Goal: Transaction & Acquisition: Book appointment/travel/reservation

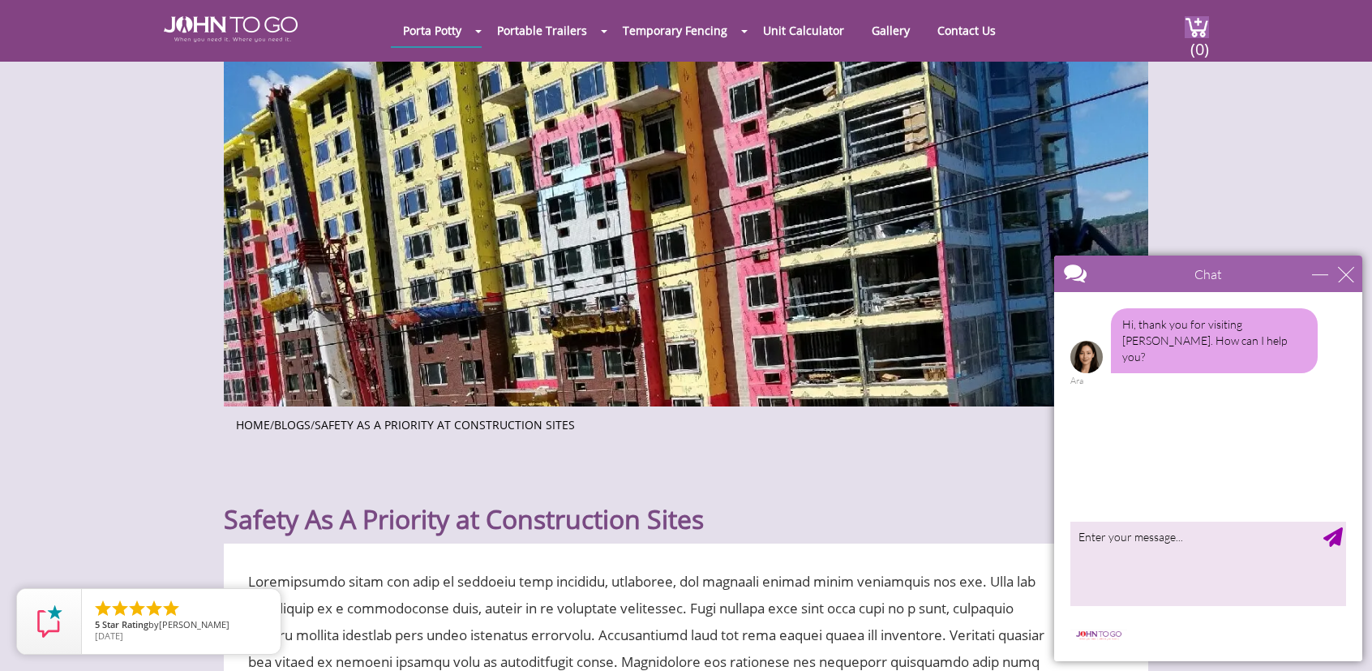
scroll to position [162, 0]
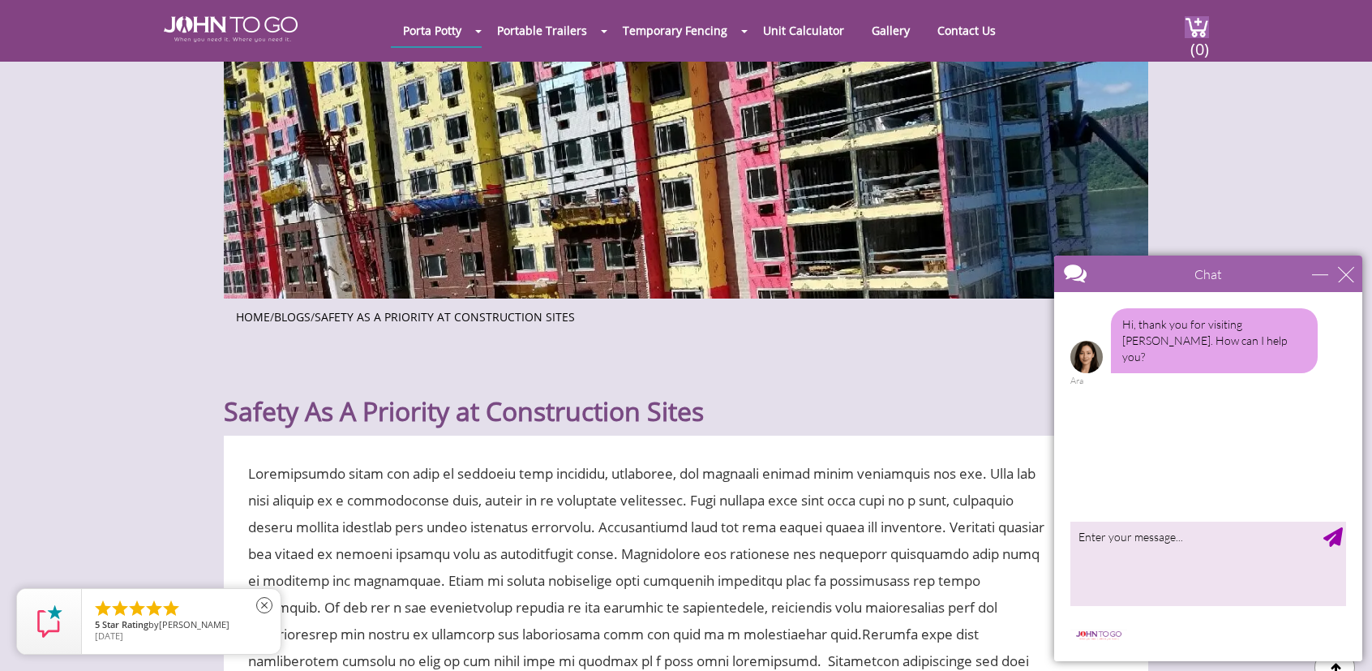
click at [242, 623] on span "5 Star Rating by HEATHER H." at bounding box center [181, 625] width 173 height 11
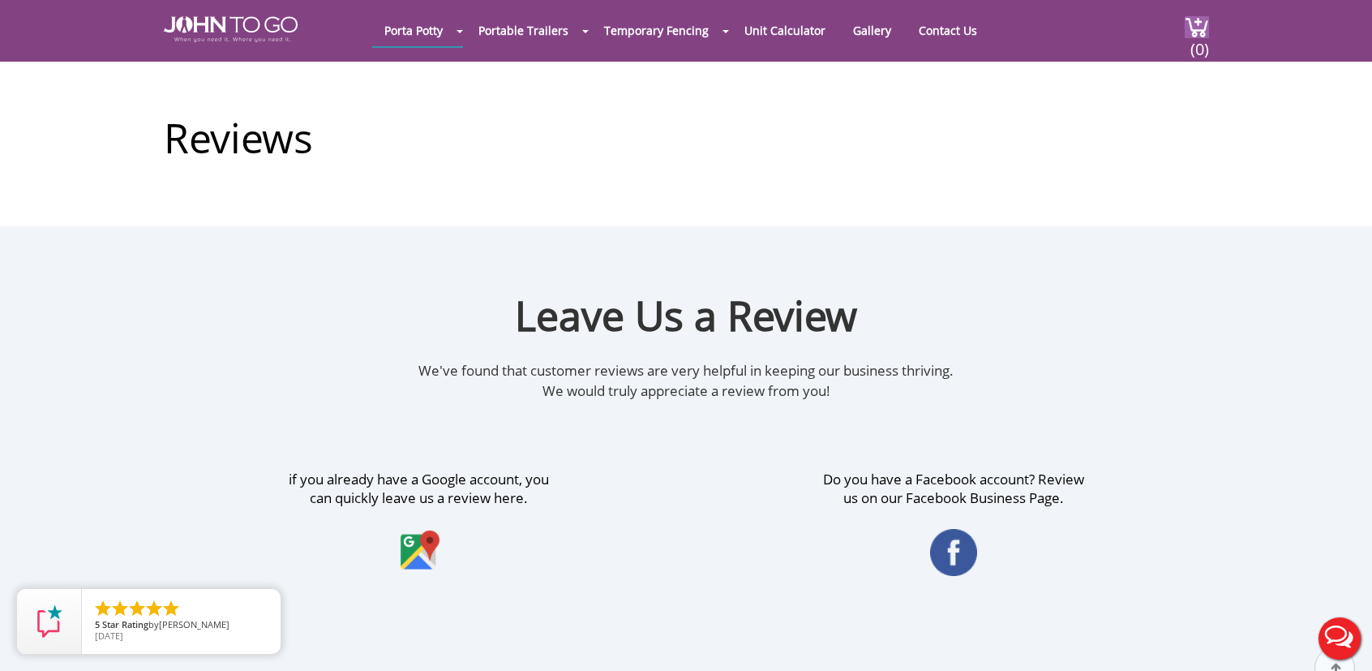
scroll to position [487, 0]
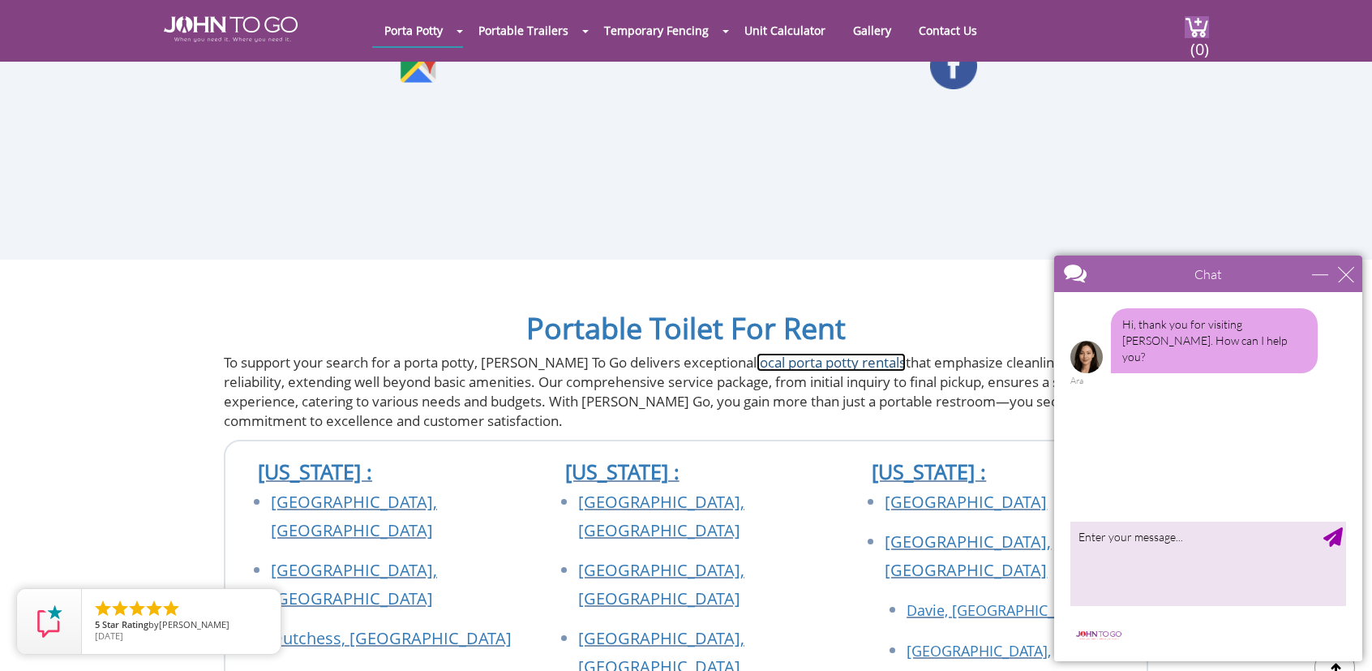
click at [803, 358] on link "local porta potty rentals" at bounding box center [831, 362] width 149 height 19
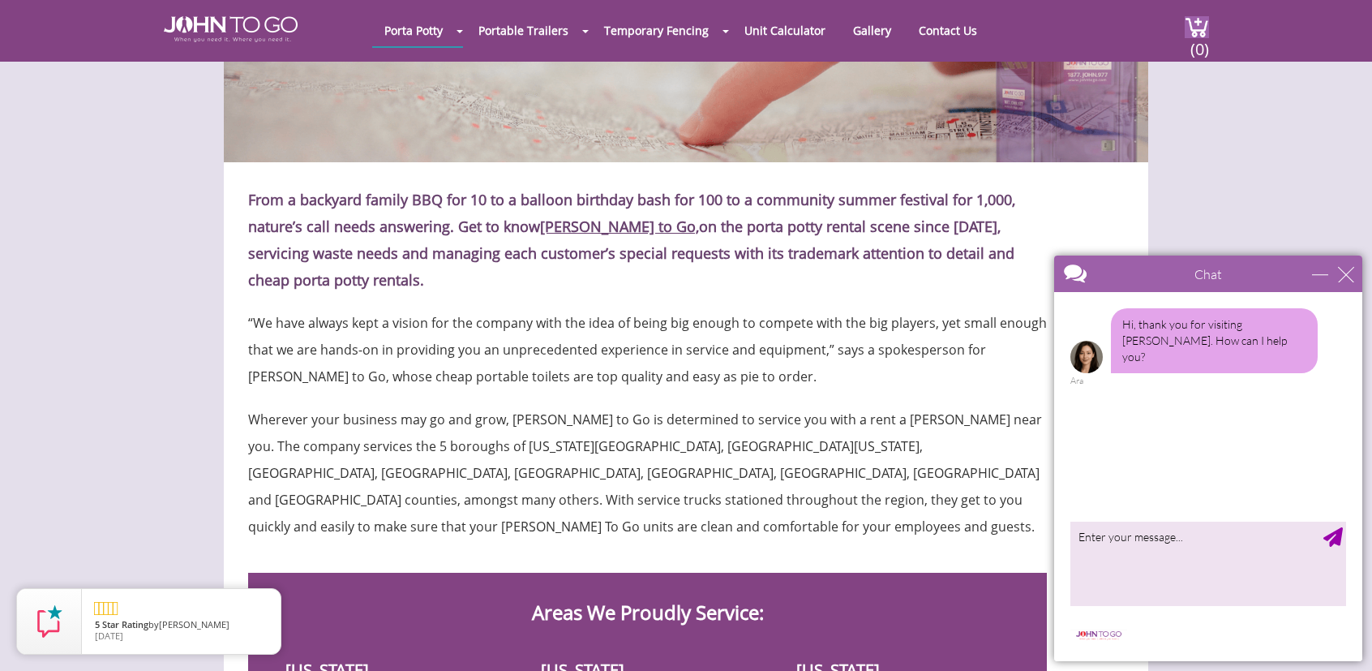
scroll to position [162, 0]
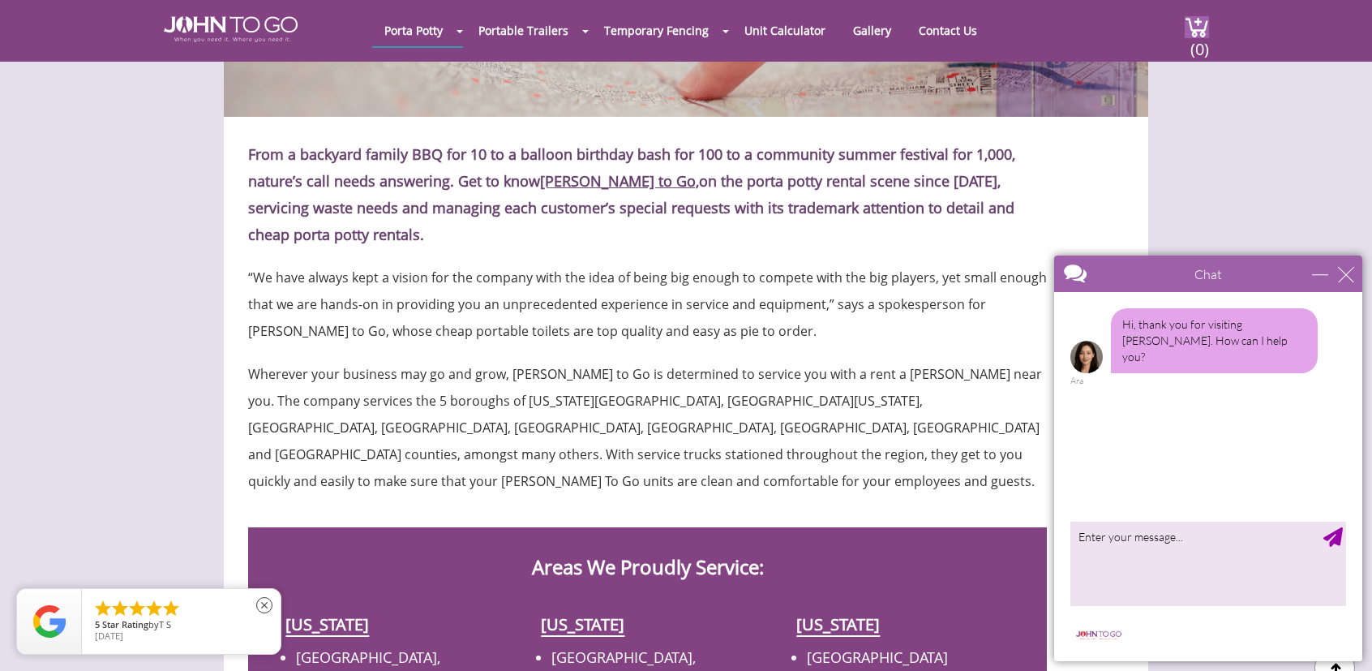
click at [174, 617] on li "" at bounding box center [170, 608] width 19 height 19
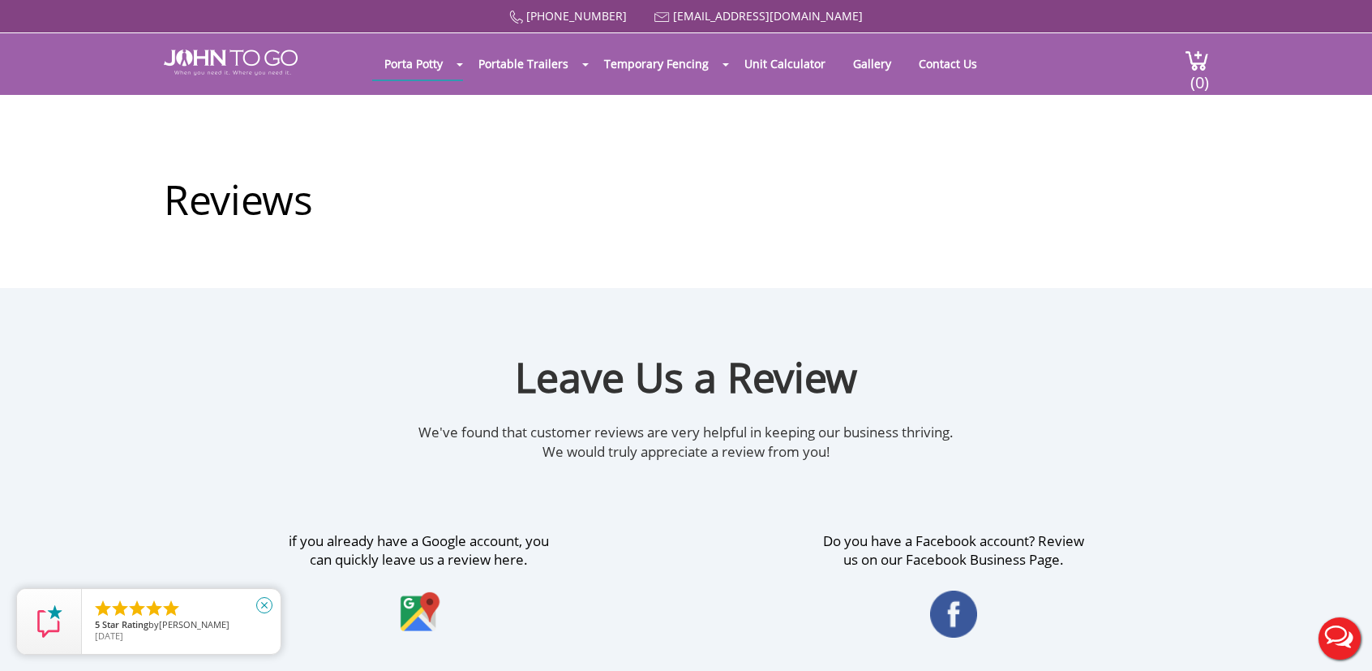
click at [266, 606] on icon "close" at bounding box center [264, 605] width 16 height 16
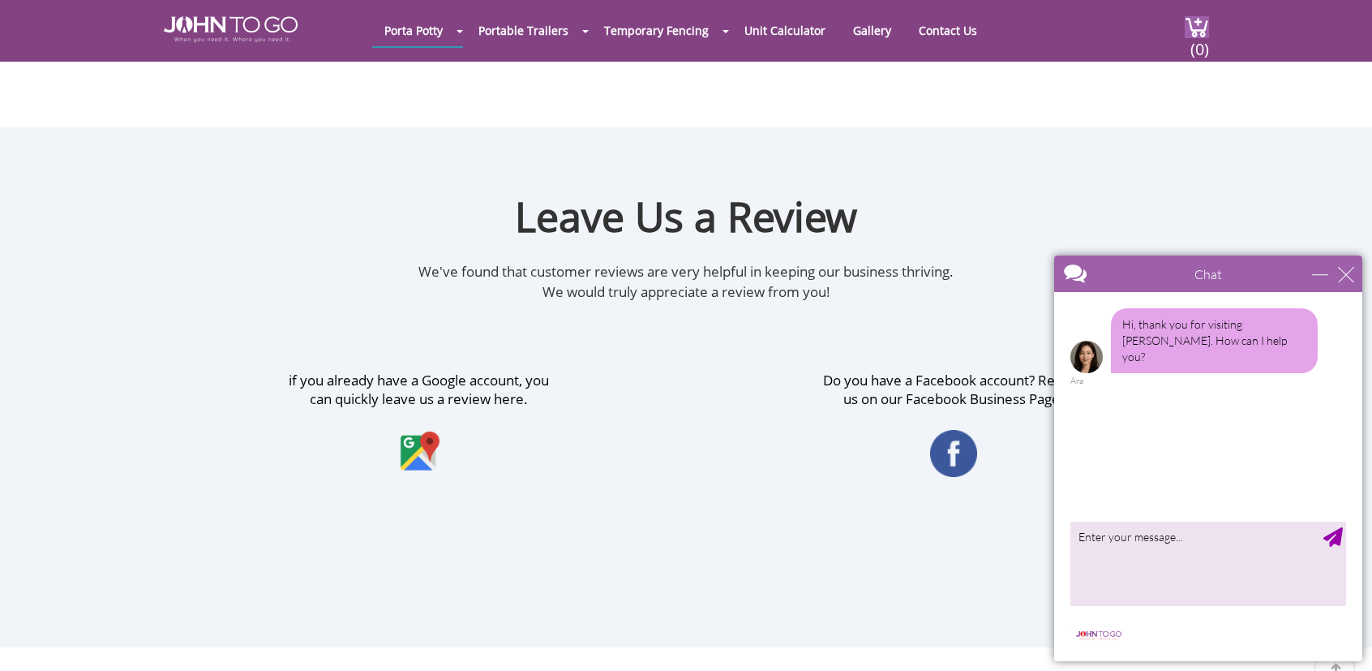
scroll to position [162, 0]
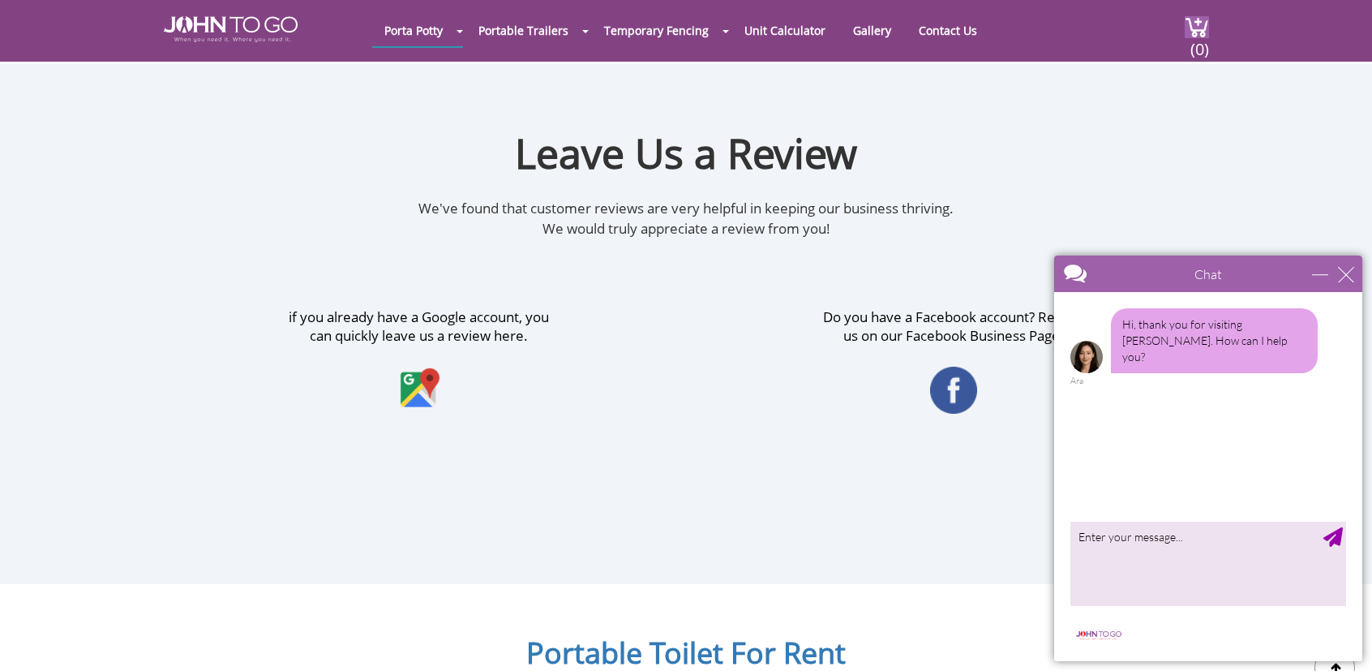
click at [170, 603] on li "" at bounding box center [170, 608] width 19 height 19
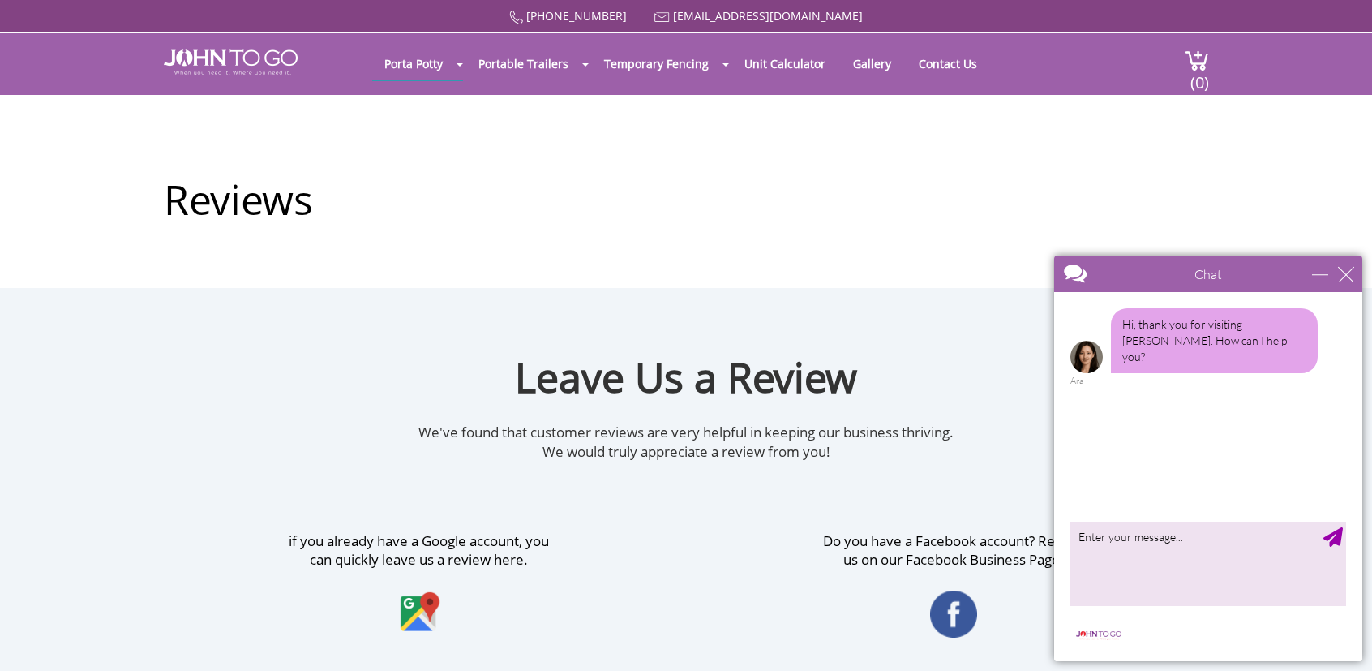
click at [971, 101] on div "Reviews" at bounding box center [686, 191] width 1045 height 193
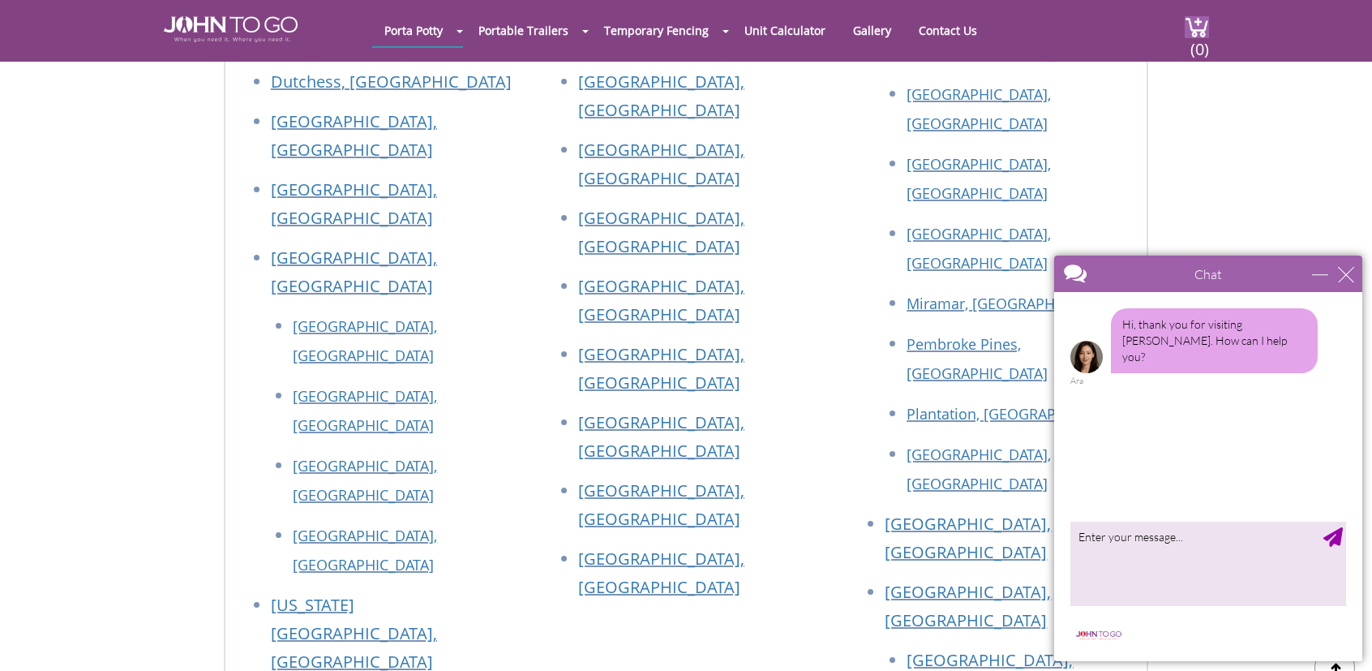
scroll to position [1135, 0]
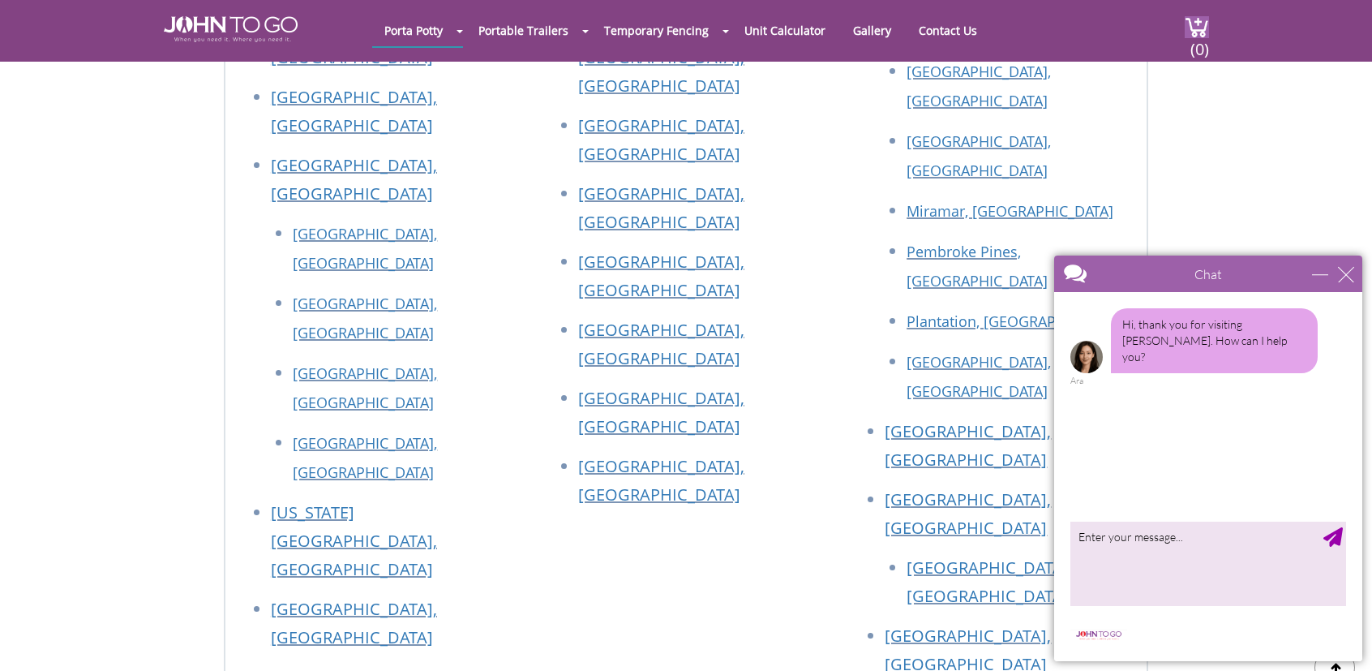
drag, startPoint x: 933, startPoint y: 413, endPoint x: 942, endPoint y: 422, distance: 12.6
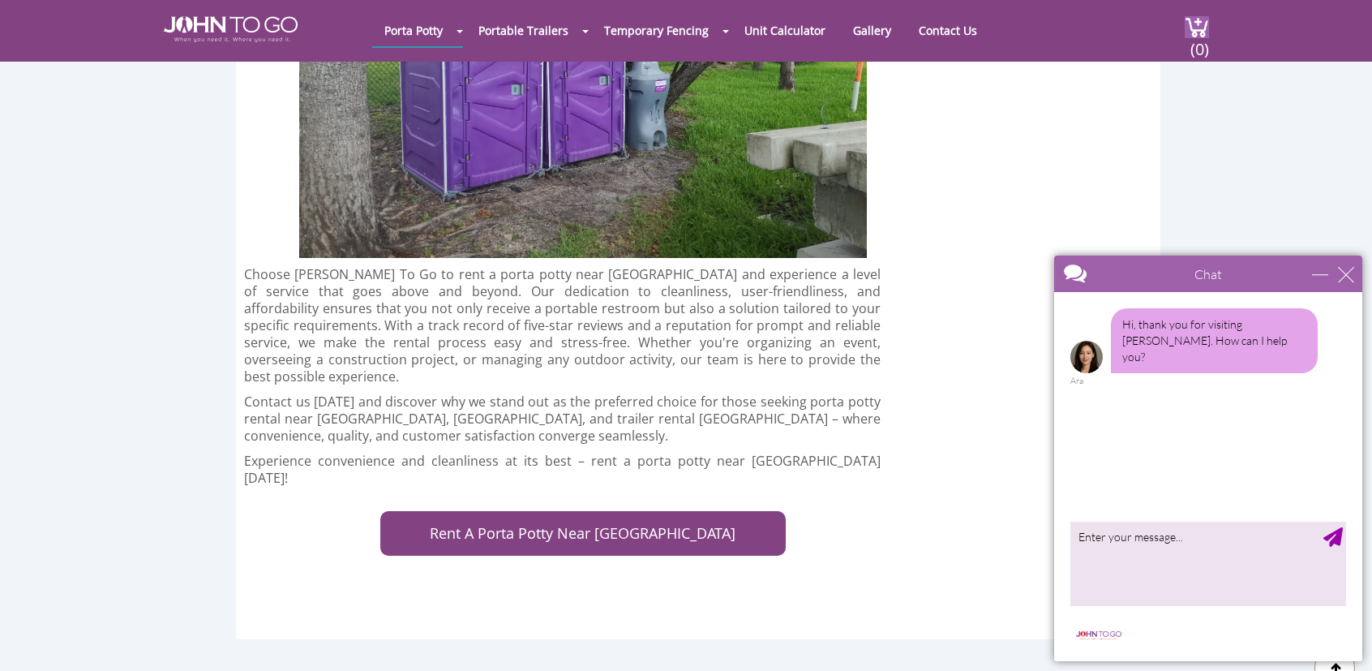
scroll to position [3731, 0]
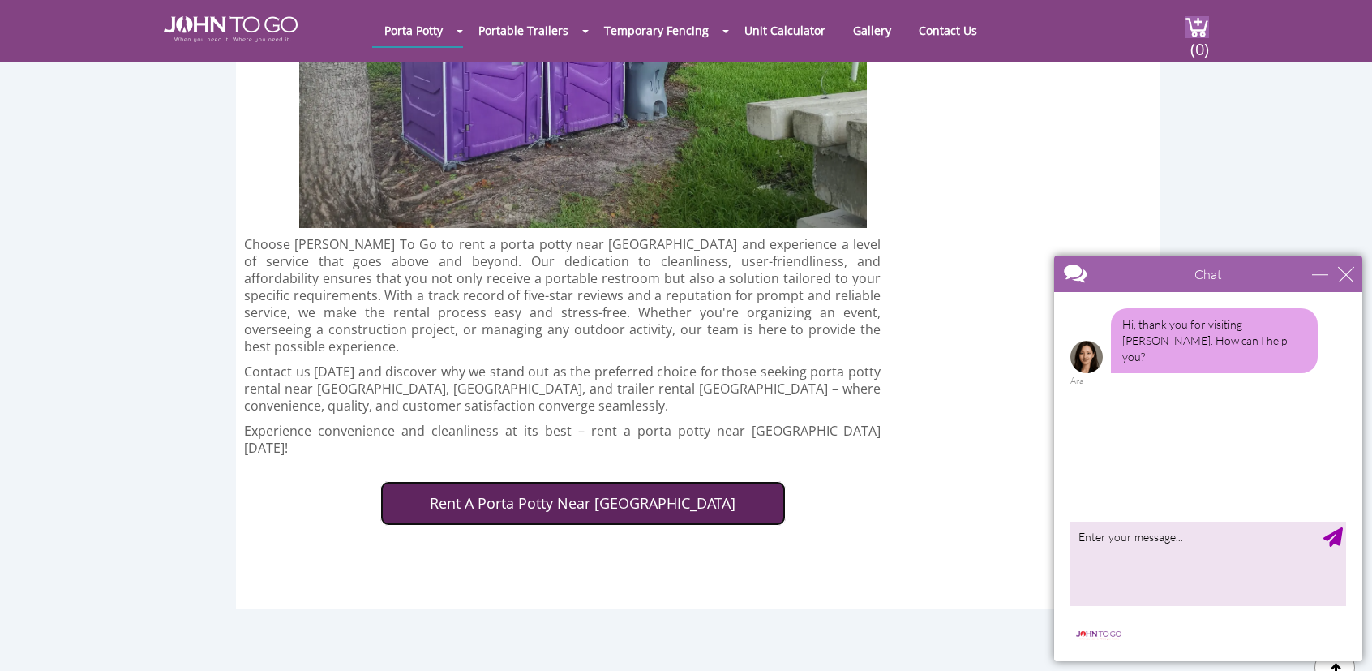
click at [427, 481] on link "Rent A Porta Potty Near [GEOGRAPHIC_DATA]" at bounding box center [583, 503] width 406 height 45
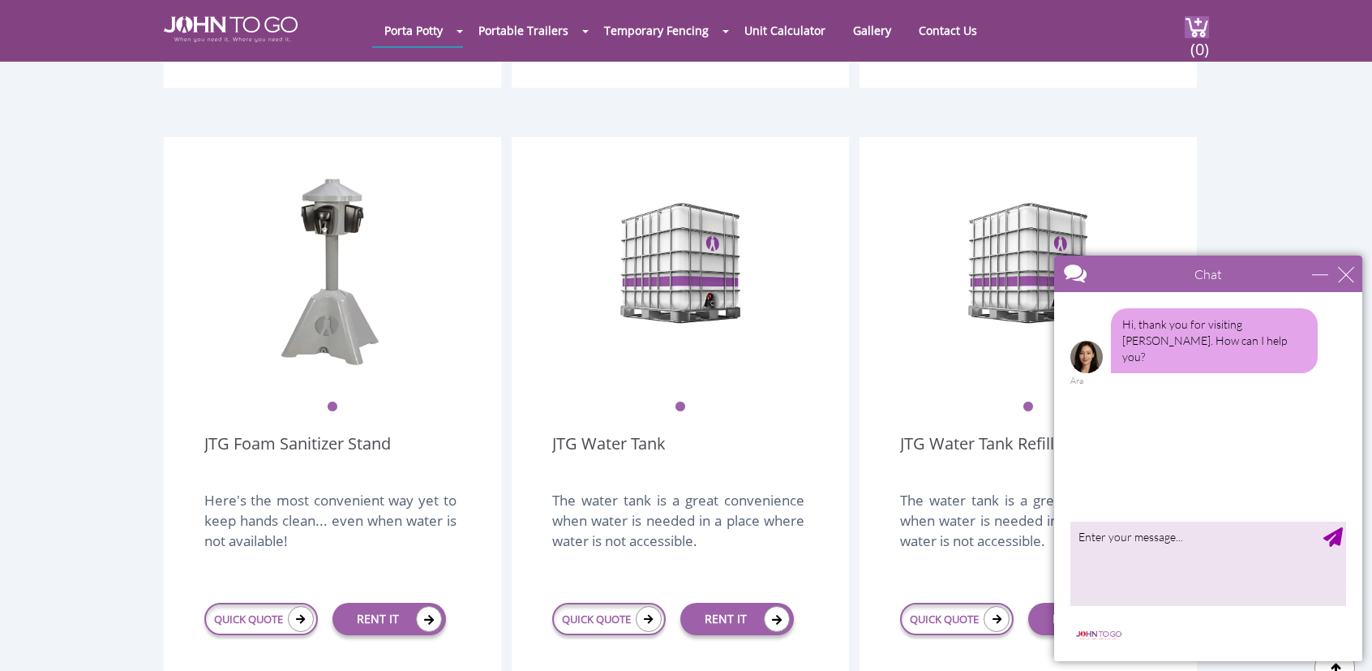
scroll to position [2595, 0]
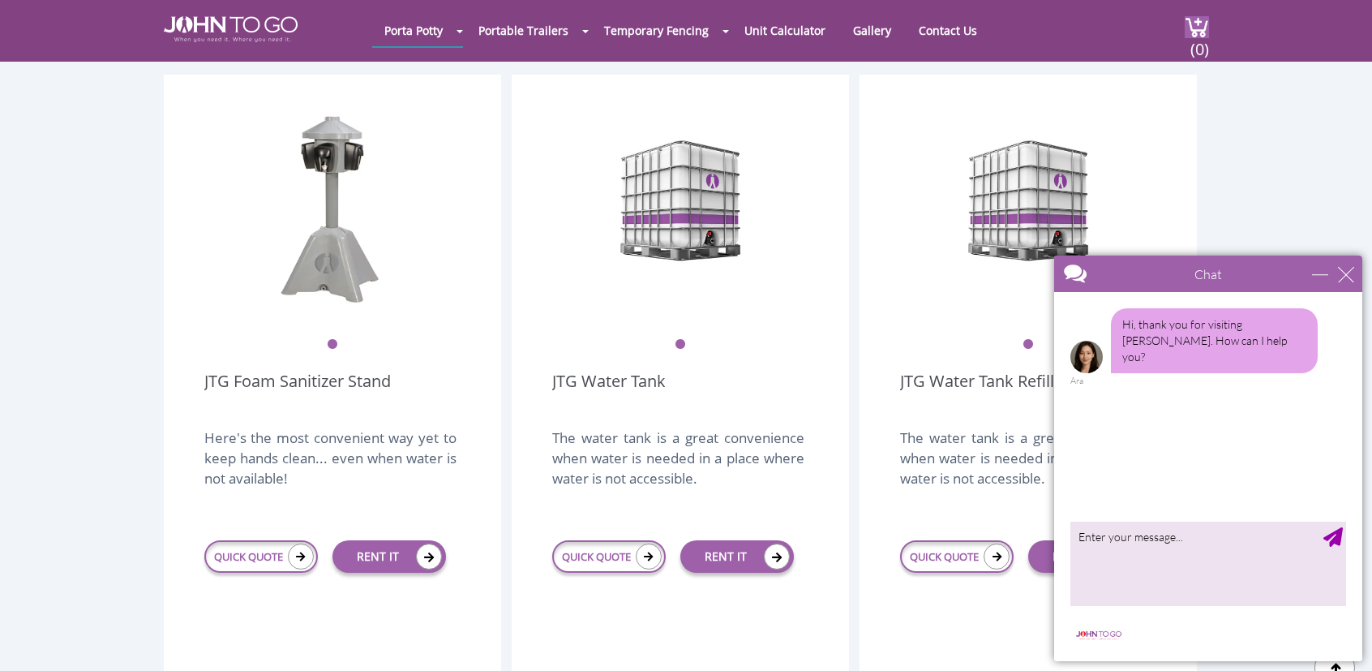
click at [1027, 339] on button "1" at bounding box center [1028, 344] width 11 height 11
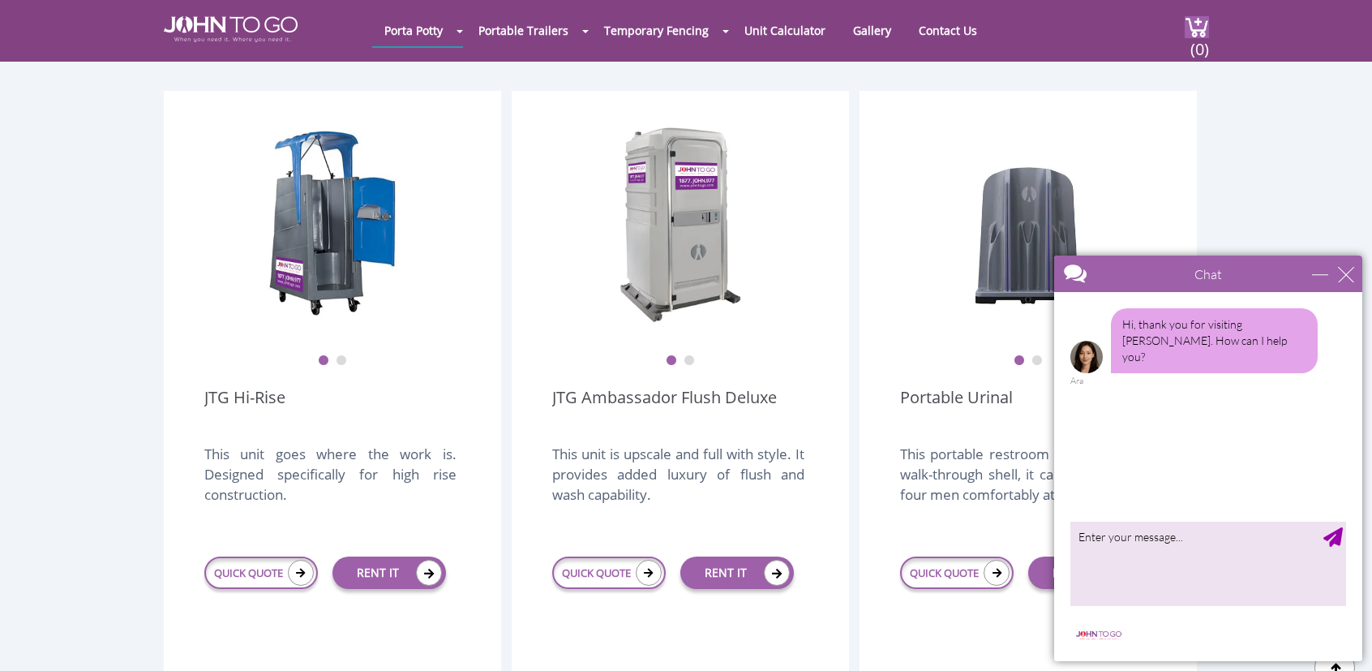
scroll to position [1135, 0]
